Goal: Information Seeking & Learning: Learn about a topic

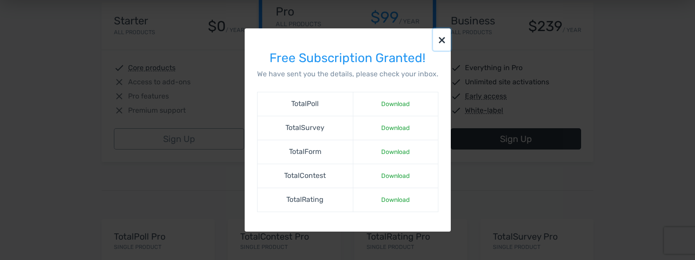
click at [441, 38] on button "×" at bounding box center [442, 39] width 18 height 22
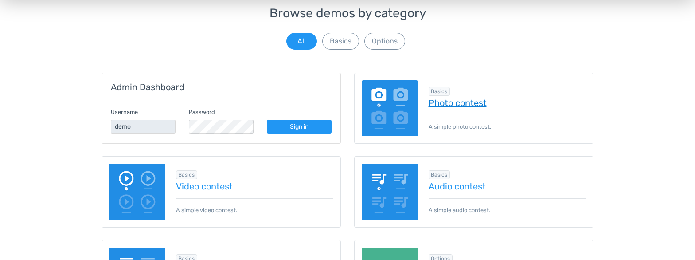
click at [440, 102] on link "Photo contest" at bounding box center [507, 103] width 158 height 10
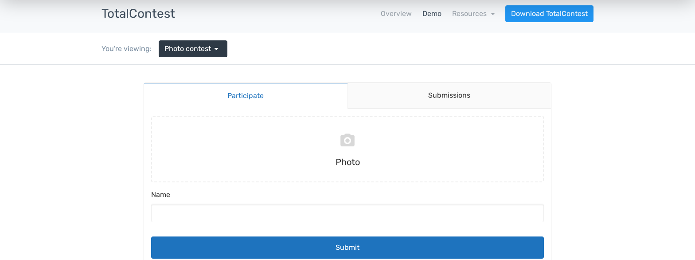
scroll to position [25, 0]
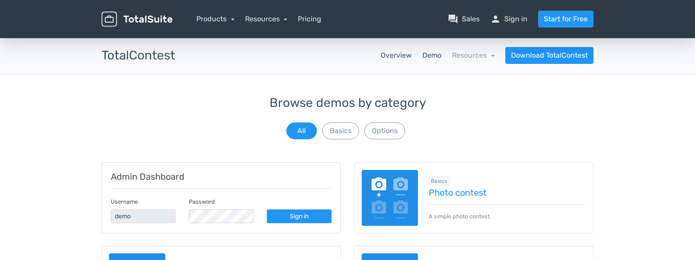
click at [392, 56] on link "Overview" at bounding box center [396, 55] width 31 height 11
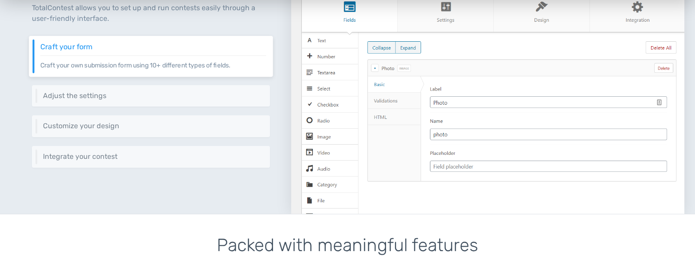
scroll to position [410, 0]
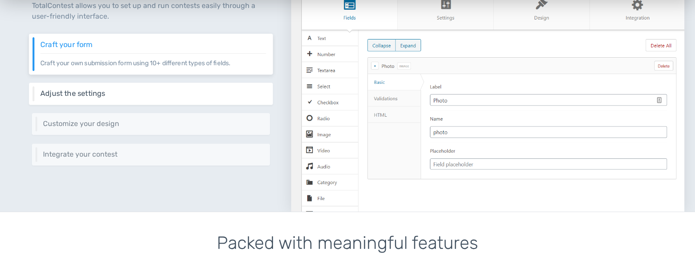
click at [66, 95] on h6 "Adjust the settings" at bounding box center [153, 94] width 226 height 8
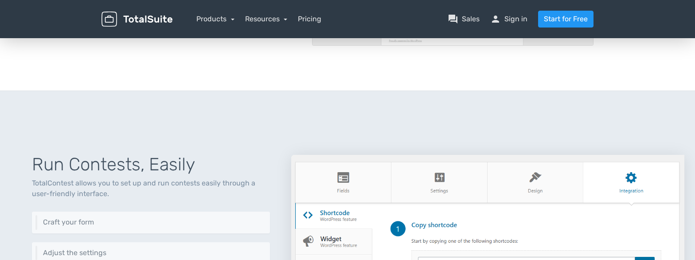
scroll to position [231, 0]
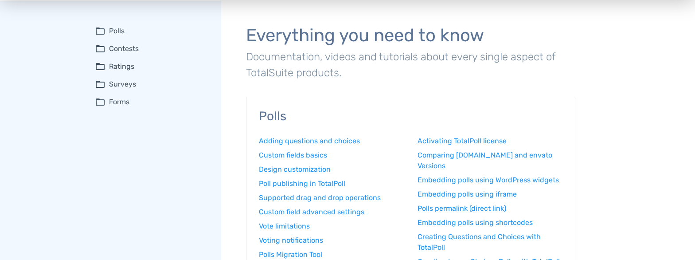
scroll to position [36, 0]
click at [123, 49] on summary "folder_open Contests" at bounding box center [152, 48] width 114 height 11
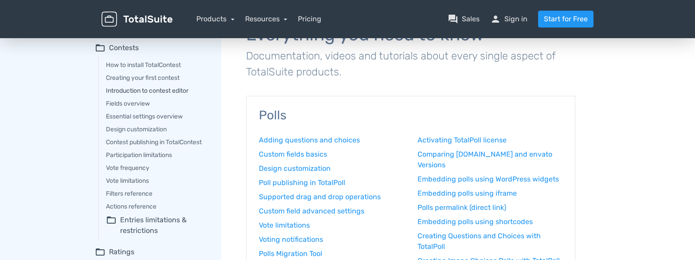
click at [172, 89] on link "Introduction to contest editor" at bounding box center [157, 90] width 103 height 9
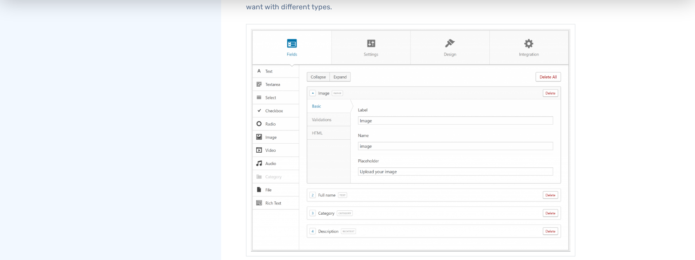
scroll to position [356, 0]
